Goal: Navigation & Orientation: Find specific page/section

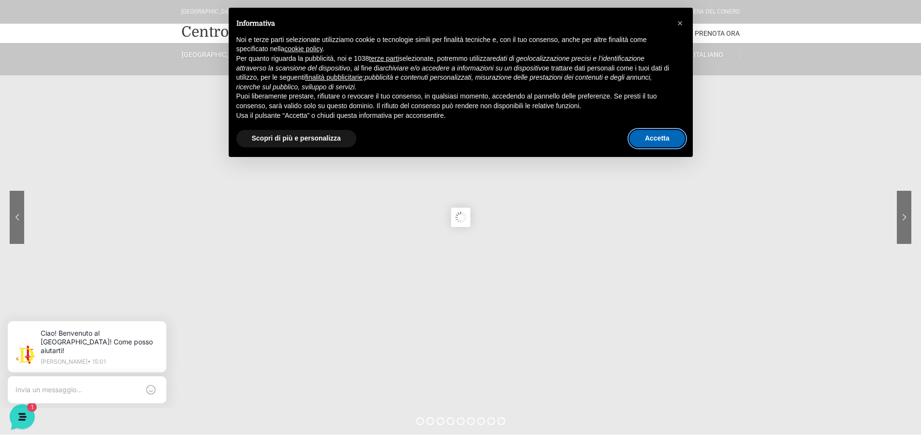
click at [642, 146] on button "Accetta" at bounding box center [658, 138] width 56 height 17
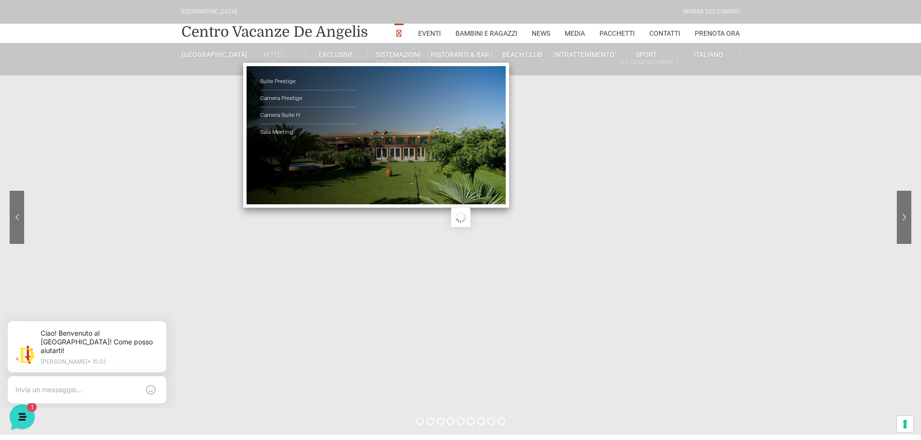
click at [275, 52] on link "Hotel" at bounding box center [274, 54] width 62 height 9
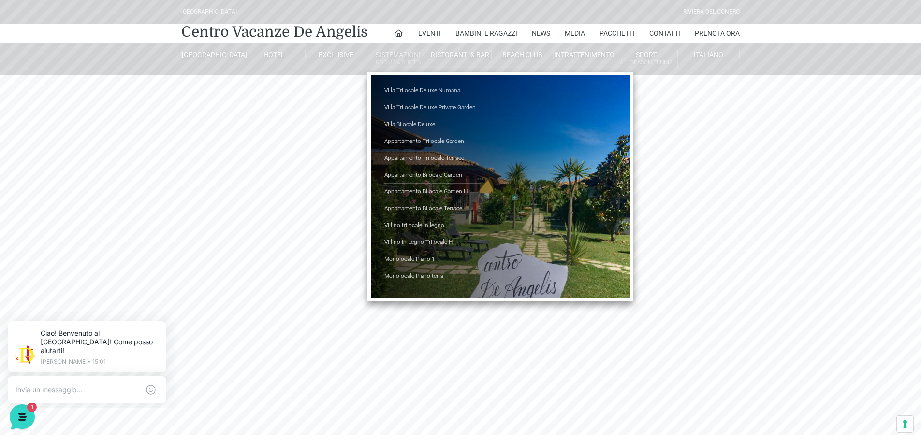
click at [397, 52] on link "Sistemazioni Rooms & Suites" at bounding box center [398, 59] width 62 height 18
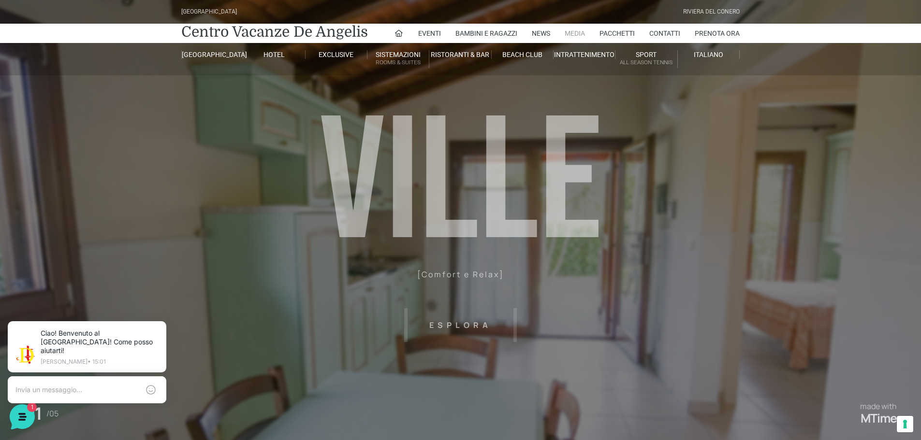
click at [578, 29] on link "Media" at bounding box center [575, 33] width 20 height 19
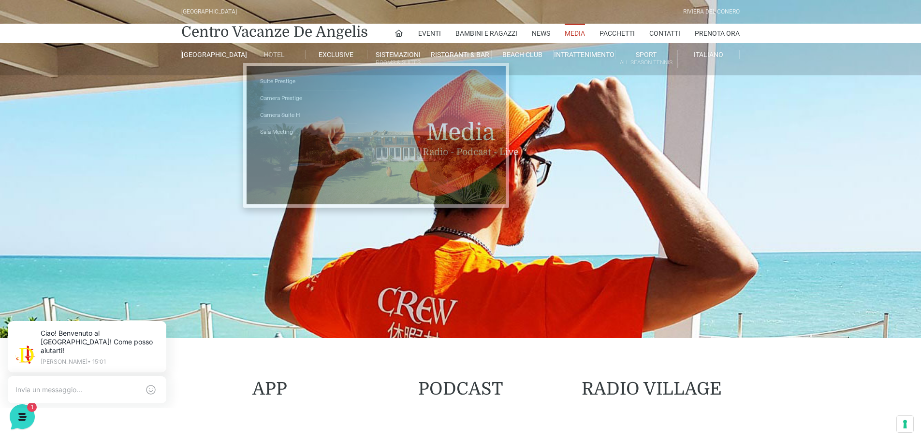
click at [280, 53] on link "Hotel" at bounding box center [274, 54] width 62 height 9
